Goal: Task Accomplishment & Management: Manage account settings

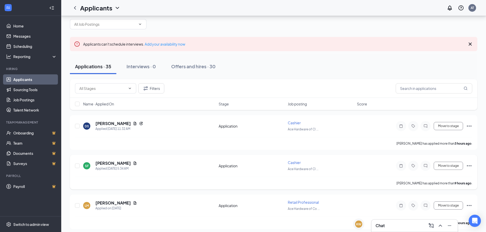
scroll to position [26, 0]
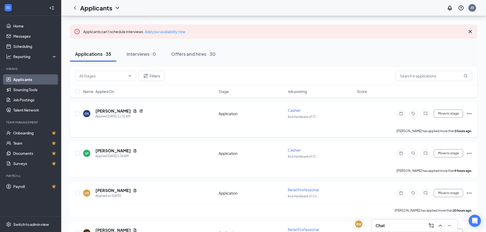
click at [469, 111] on icon "Ellipses" at bounding box center [469, 114] width 6 height 6
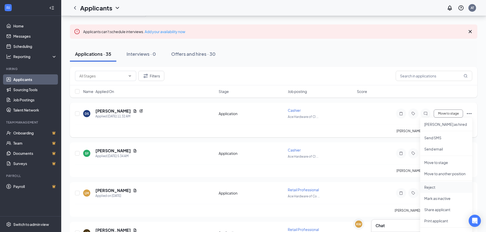
click at [431, 185] on p "Reject" at bounding box center [446, 187] width 44 height 5
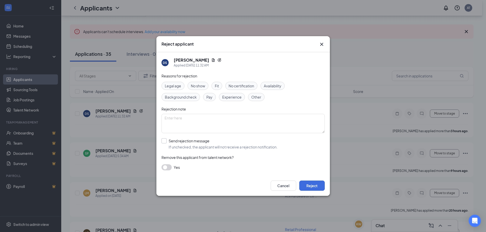
click at [166, 142] on input "Send rejection message If unchecked, the applicant will not receive a rejection…" at bounding box center [219, 143] width 116 height 11
checkbox input "true"
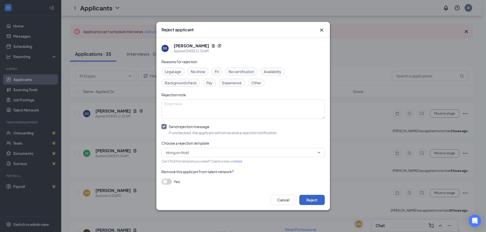
click at [313, 200] on button "Reject" at bounding box center [312, 200] width 26 height 10
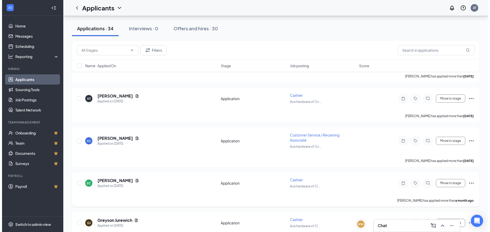
scroll to position [1009, 0]
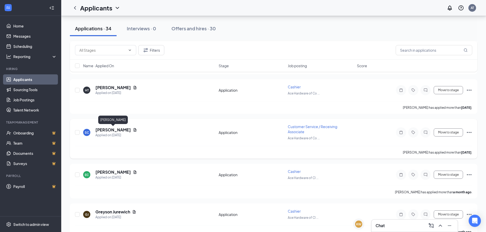
click at [130, 130] on h5 "[PERSON_NAME]" at bounding box center [112, 130] width 35 height 6
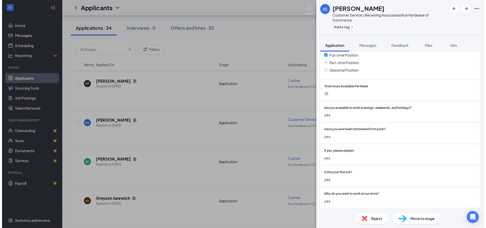
scroll to position [268, 0]
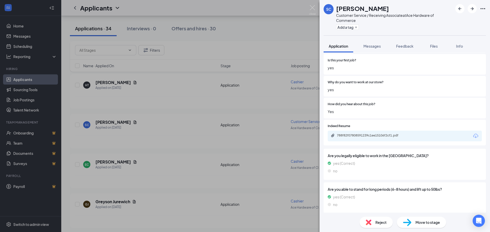
click at [364, 135] on div "788f82f07808591239c1ee15106f2cf1.pdf" at bounding box center [372, 136] width 71 height 4
click at [315, 6] on div "SC [PERSON_NAME] Customer Service / Receiving Associate at Ace Hardware of Comm…" at bounding box center [245, 116] width 490 height 232
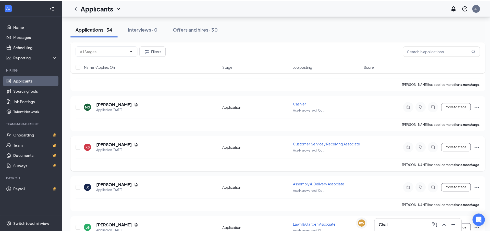
scroll to position [1162, 0]
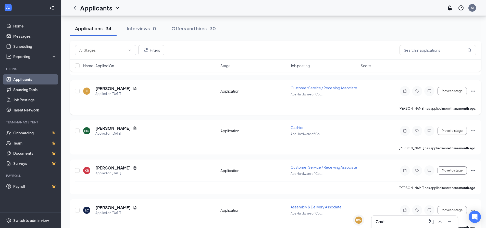
click at [107, 92] on div "Applied on [DATE]" at bounding box center [116, 94] width 42 height 5
click at [107, 88] on h5 "[PERSON_NAME]" at bounding box center [112, 89] width 35 height 6
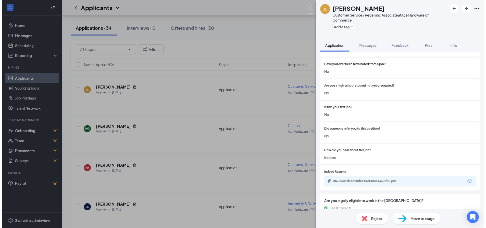
scroll to position [281, 0]
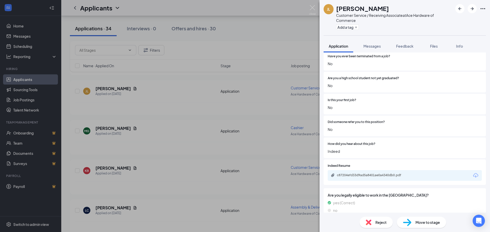
click at [366, 173] on div "c87204efd33d9ad5a8401ae0a4340db0.pdf" at bounding box center [404, 175] width 154 height 11
click at [364, 175] on div "c87204efd33d9ad5a8401ae0a4340db0.pdf" at bounding box center [372, 175] width 71 height 4
click at [310, 5] on img at bounding box center [312, 10] width 6 height 10
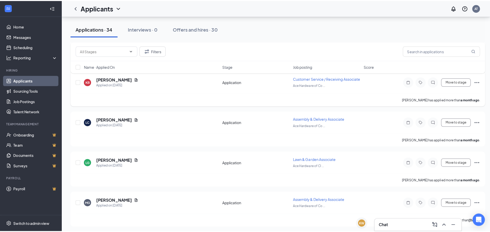
scroll to position [1228, 0]
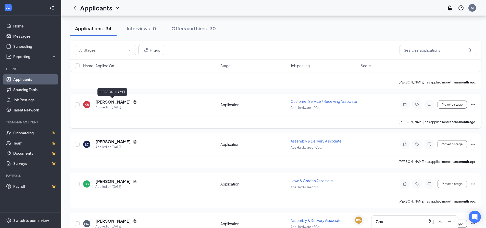
click at [110, 100] on h5 "[PERSON_NAME]" at bounding box center [112, 102] width 35 height 6
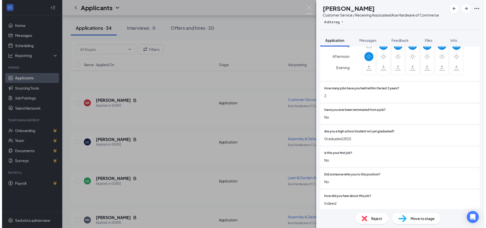
scroll to position [281, 0]
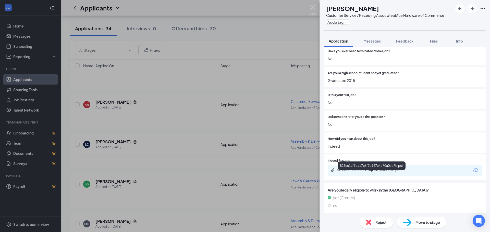
click at [368, 172] on div "823cc1ef3ba17c6f7b927a4b70a0ab7b.pdf" at bounding box center [372, 170] width 71 height 4
click at [315, 9] on img at bounding box center [312, 10] width 6 height 10
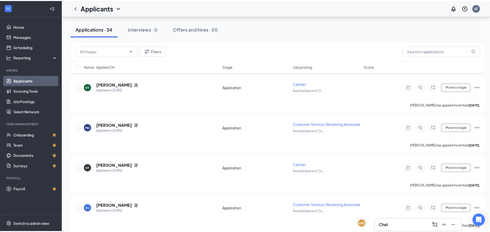
scroll to position [922, 0]
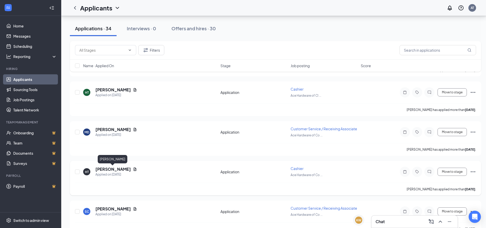
click at [123, 172] on h5 "[PERSON_NAME]" at bounding box center [112, 170] width 35 height 6
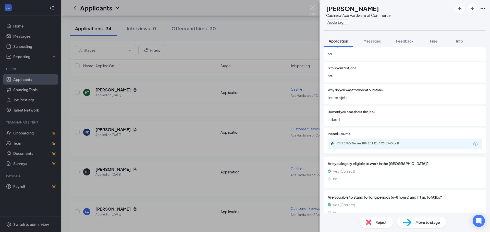
scroll to position [265, 0]
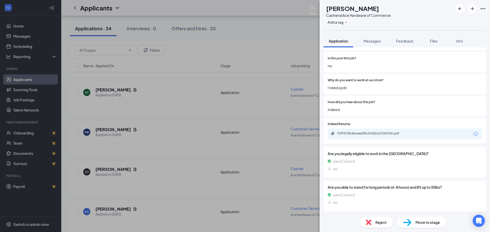
click at [363, 134] on div "70f937f8c8eceedf8c2fdd2c67245765.pdf" at bounding box center [372, 134] width 71 height 4
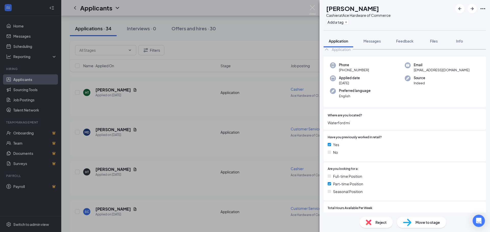
scroll to position [0, 0]
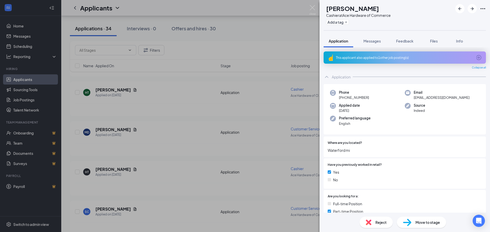
drag, startPoint x: 368, startPoint y: 97, endPoint x: 343, endPoint y: 98, distance: 25.3
click at [343, 98] on div "Phone [PHONE_NUMBER]" at bounding box center [367, 95] width 75 height 10
copy span "[PHONE_NUMBER]"
drag, startPoint x: 400, startPoint y: 43, endPoint x: 361, endPoint y: 60, distance: 41.9
click at [400, 43] on div "Feedback" at bounding box center [404, 41] width 17 height 5
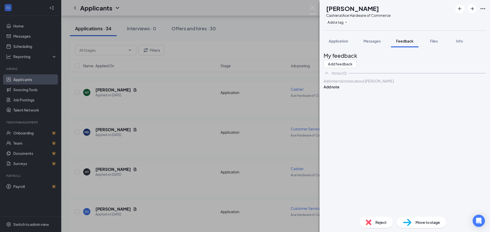
click at [356, 84] on div at bounding box center [405, 81] width 162 height 5
click at [339, 90] on button "Add note" at bounding box center [331, 87] width 16 height 6
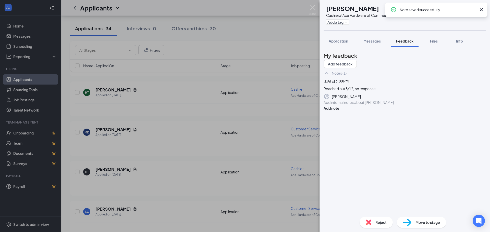
click at [382, 222] on span "Reject" at bounding box center [380, 223] width 11 height 6
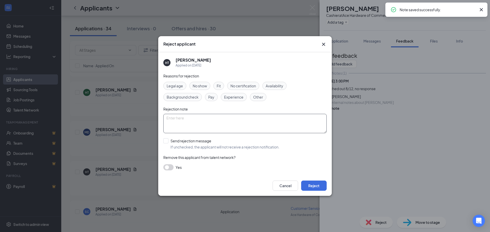
click at [199, 116] on textarea at bounding box center [244, 123] width 163 height 19
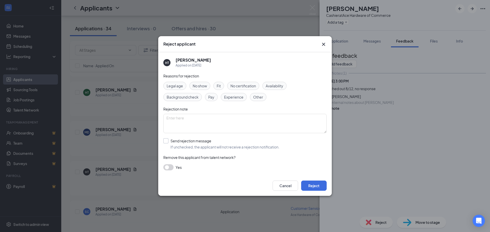
click at [188, 139] on input "Send rejection message If unchecked, the applicant will not receive a rejection…" at bounding box center [221, 143] width 116 height 11
checkbox input "true"
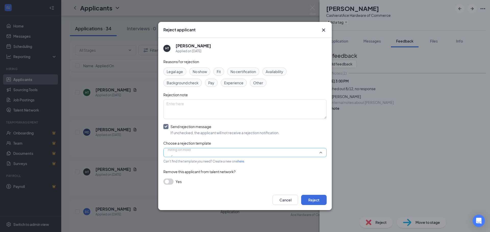
click at [190, 152] on span "Hiring on Hold" at bounding box center [179, 153] width 23 height 14
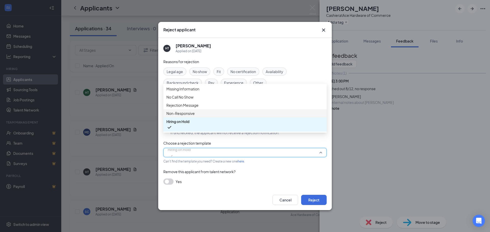
click at [186, 116] on span "Non-Responsive" at bounding box center [180, 114] width 28 height 6
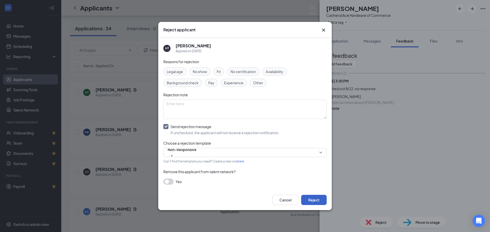
click at [307, 198] on button "Reject" at bounding box center [314, 200] width 26 height 10
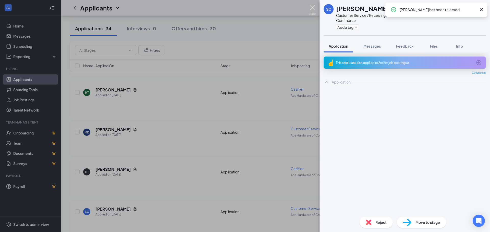
click at [313, 8] on img at bounding box center [312, 10] width 6 height 10
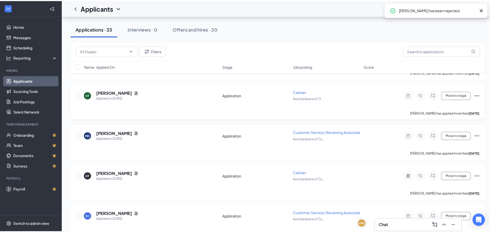
scroll to position [896, 0]
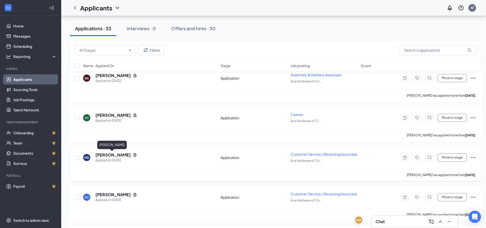
click at [121, 153] on h5 "[PERSON_NAME]" at bounding box center [112, 155] width 35 height 6
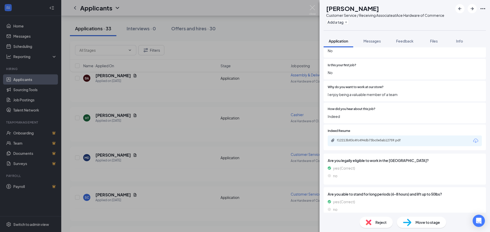
scroll to position [234, 0]
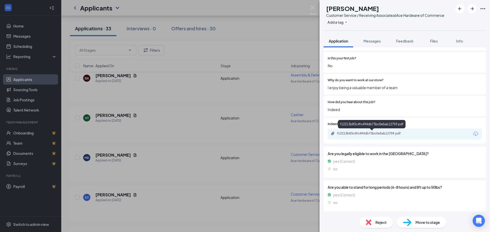
click at [370, 131] on div "f12213b83c4fc494db73bc0e5ab12759.pdf" at bounding box center [404, 134] width 154 height 11
click at [368, 134] on div "f12213b83c4fc494db73bc0e5ab12759.pdf" at bounding box center [372, 134] width 71 height 4
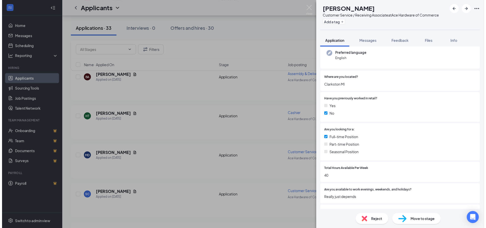
scroll to position [0, 0]
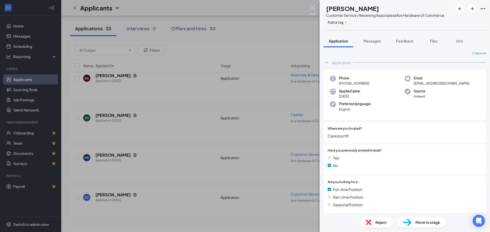
click at [310, 8] on img at bounding box center [312, 10] width 6 height 10
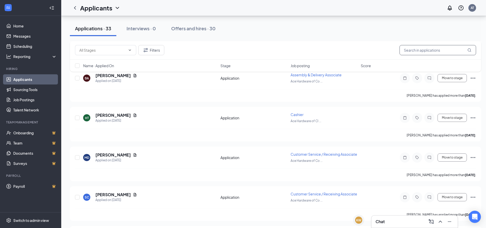
click at [412, 50] on input "text" at bounding box center [437, 50] width 77 height 10
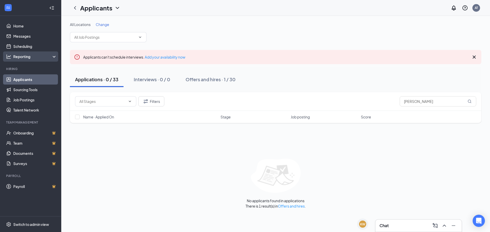
drag, startPoint x: 34, startPoint y: 77, endPoint x: 5, endPoint y: 57, distance: 35.4
click at [34, 77] on link "Applicants" at bounding box center [35, 79] width 44 height 10
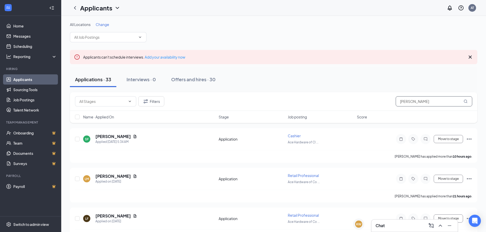
click at [429, 96] on input "[PERSON_NAME]" at bounding box center [434, 101] width 77 height 10
drag, startPoint x: 420, startPoint y: 100, endPoint x: 351, endPoint y: 100, distance: 68.9
click at [351, 100] on div "Filters [PERSON_NAME]" at bounding box center [273, 101] width 397 height 10
type input "habbo"
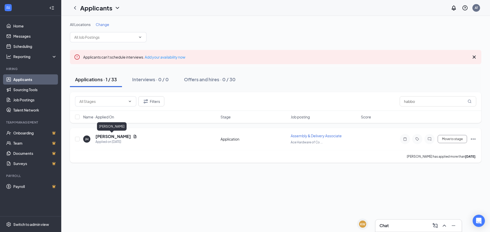
click at [115, 137] on h5 "[PERSON_NAME]" at bounding box center [112, 137] width 35 height 6
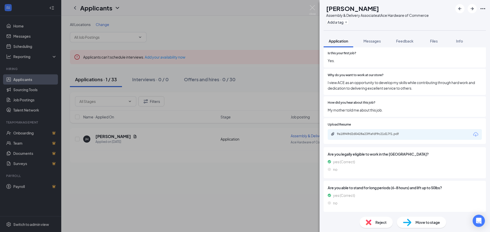
scroll to position [251, 0]
click at [365, 137] on div "9a18949d2d0428a23ffafdf9c21d17f1.pdf" at bounding box center [404, 134] width 154 height 11
click at [366, 130] on div "9a18949d2d0428a23ffafdf9c21d17f1.pdf" at bounding box center [372, 125] width 66 height 10
click at [365, 132] on div "9a18949d2d0428a23ffafdf9c21d17f1.pdf" at bounding box center [372, 134] width 71 height 4
